Goal: Navigation & Orientation: Find specific page/section

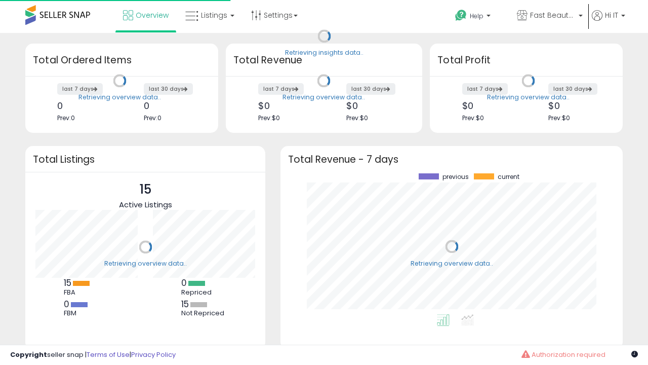
scroll to position [141, 322]
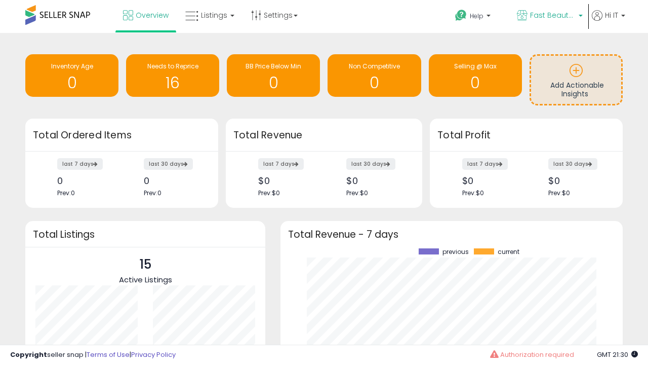
click at [549, 16] on span "Fast Beauty ([GEOGRAPHIC_DATA])" at bounding box center [553, 15] width 46 height 10
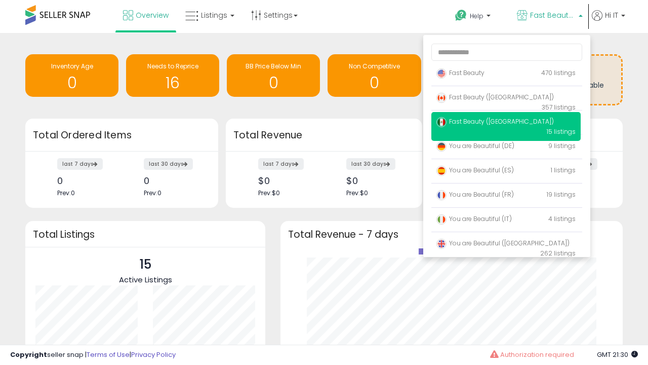
click at [506, 220] on span "You are Beautiful (IT)" at bounding box center [473, 218] width 75 height 9
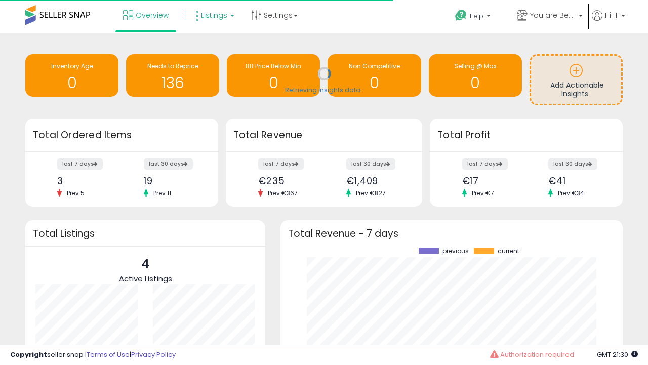
click at [209, 15] on span "Listings" at bounding box center [214, 15] width 26 height 10
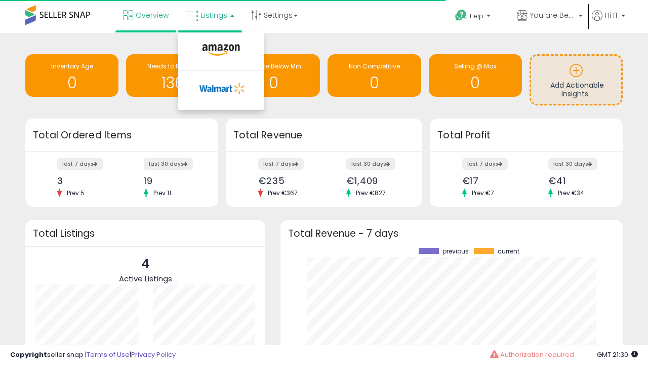
scroll to position [141, 322]
